Goal: Download file/media

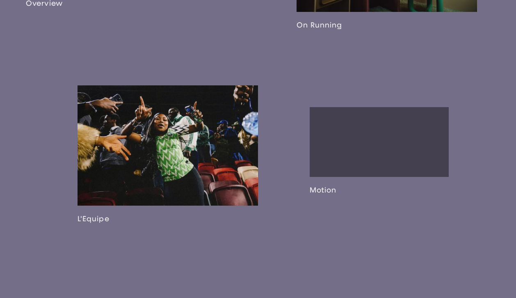
scroll to position [1080, 0]
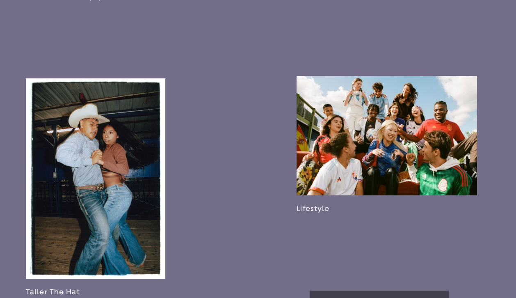
click at [76, 182] on link at bounding box center [95, 186] width 139 height 217
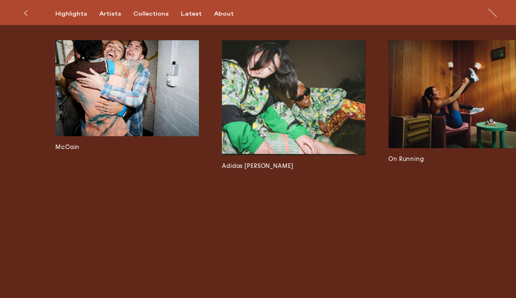
scroll to position [1886, 0]
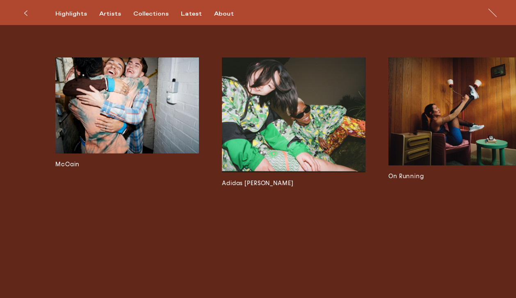
click at [135, 131] on img at bounding box center [127, 105] width 144 height 96
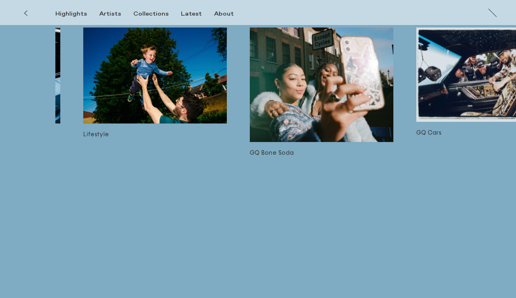
scroll to position [1238, 0]
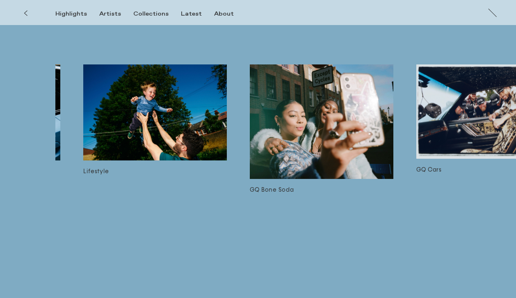
click at [360, 170] on img at bounding box center [322, 121] width 144 height 114
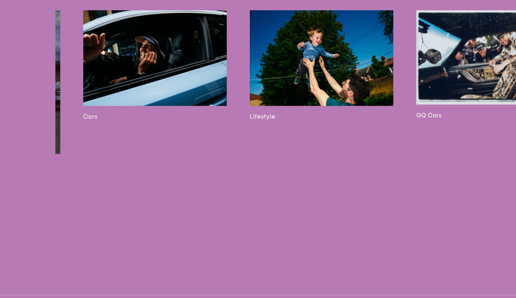
scroll to position [1260, 0]
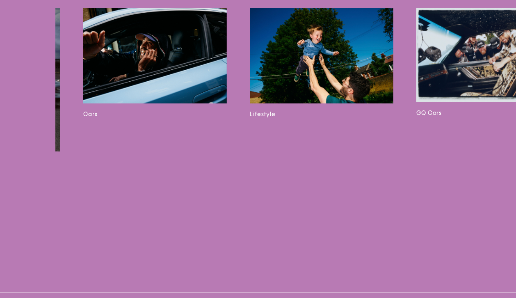
click at [175, 103] on img at bounding box center [155, 56] width 144 height 96
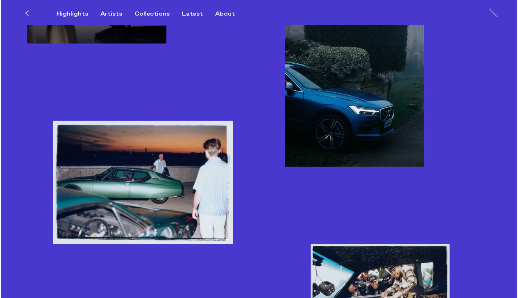
scroll to position [1513, 0]
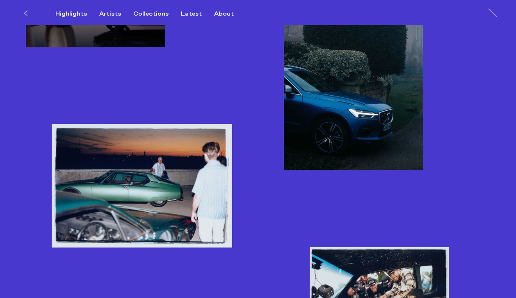
click at [325, 83] on img "button" at bounding box center [353, 65] width 139 height 209
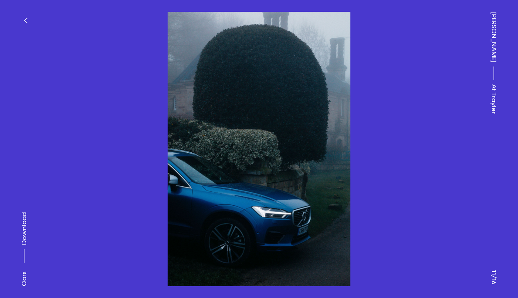
click at [23, 229] on span "Download" at bounding box center [24, 228] width 8 height 33
click at [27, 22] on icon "button" at bounding box center [26, 20] width 4 height 7
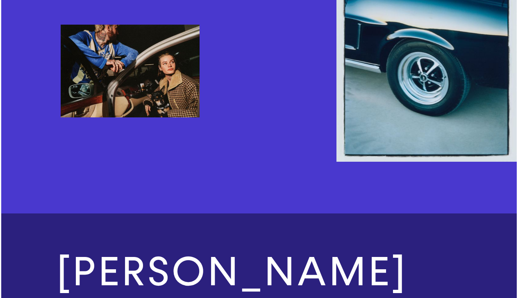
scroll to position [1964, 0]
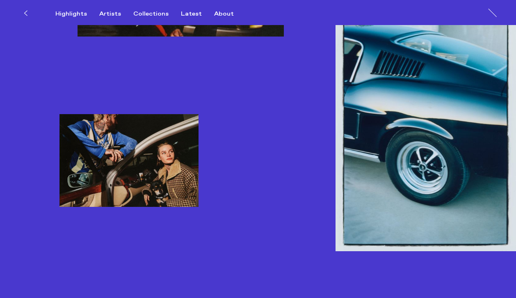
click at [399, 118] on img "button" at bounding box center [425, 120] width 180 height 261
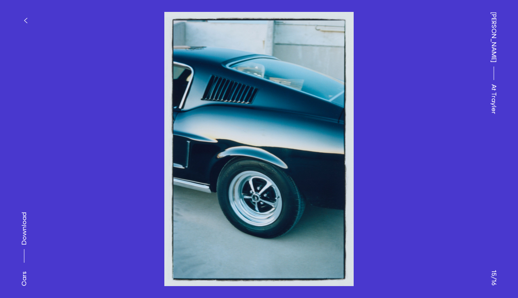
click at [26, 226] on span "Download" at bounding box center [24, 228] width 8 height 33
click at [25, 22] on icon "button" at bounding box center [26, 20] width 4 height 7
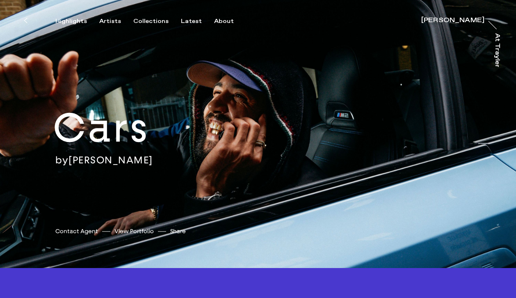
click at [301, 156] on div "Cars by [PERSON_NAME] [PERSON_NAME] Contact Agent View Portfolio Share [URL][DO…" at bounding box center [258, 134] width 516 height 268
